Goal: Navigation & Orientation: Find specific page/section

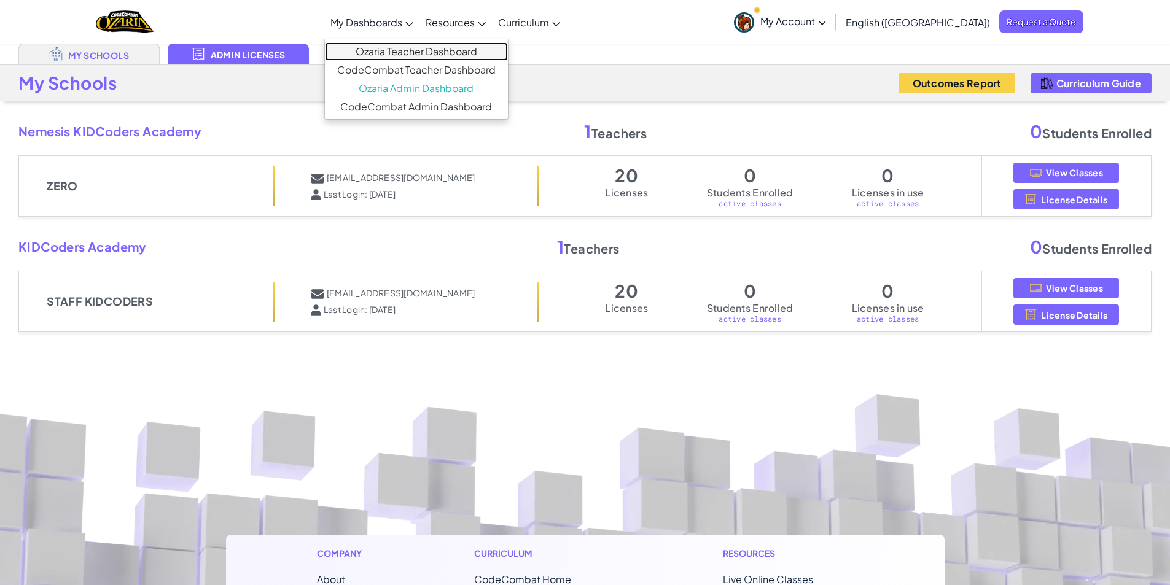
click at [419, 54] on link "Ozaria Teacher Dashboard" at bounding box center [416, 51] width 183 height 18
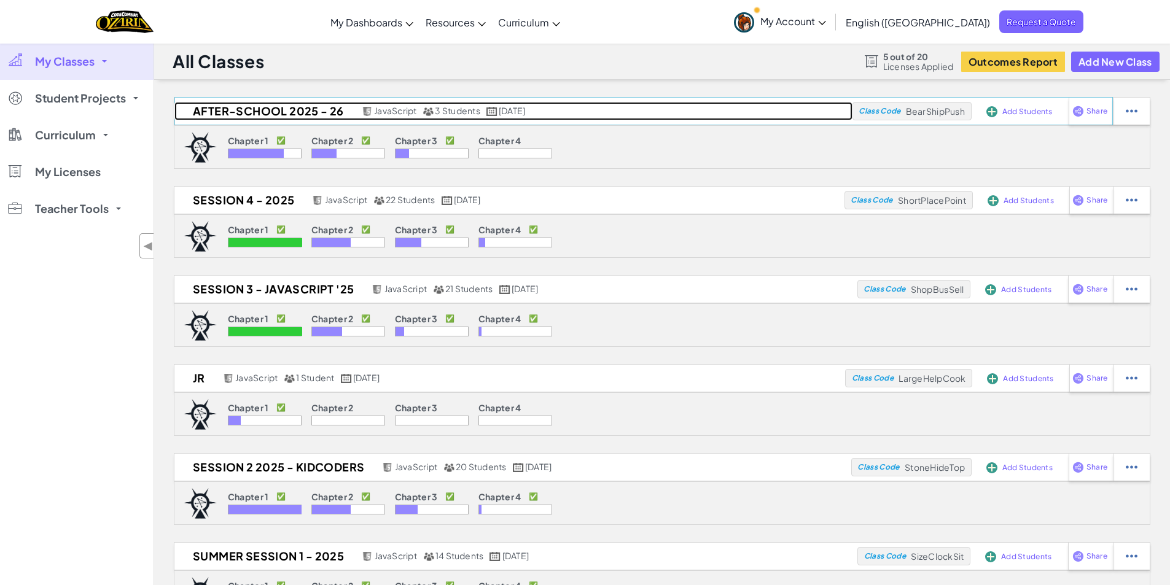
click at [300, 104] on h2 "After-School 2025 - 26" at bounding box center [266, 111] width 184 height 18
